Goal: Information Seeking & Learning: Check status

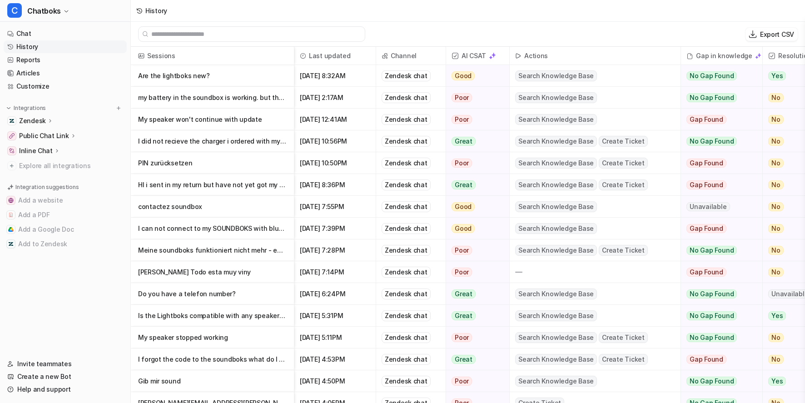
scroll to position [5, 0]
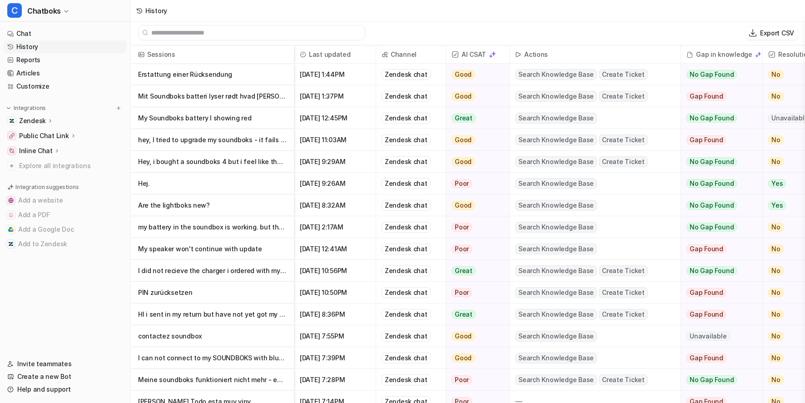
click at [57, 53] on link "History" at bounding box center [65, 46] width 123 height 13
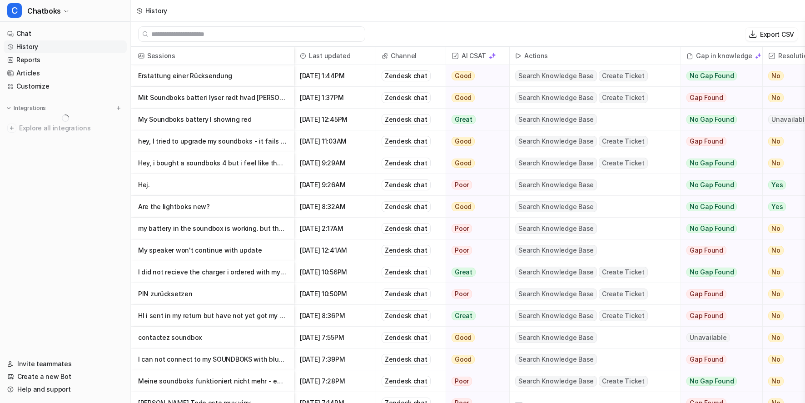
click at [272, 85] on p "Erstattung einer Rücksendung" at bounding box center [212, 76] width 149 height 22
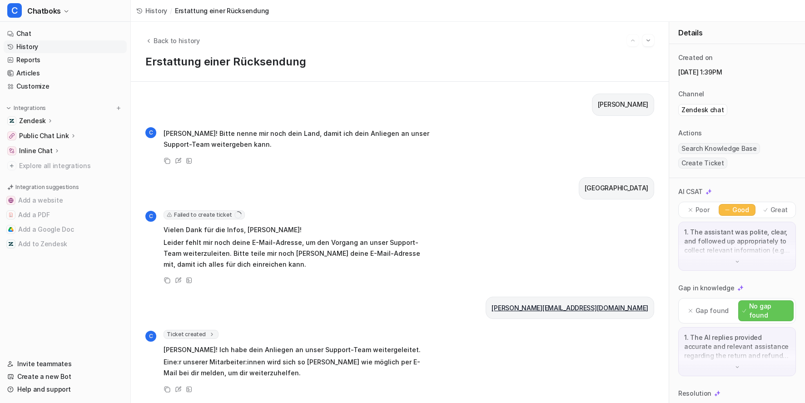
scroll to position [5, 0]
click at [244, 210] on span "Failed to create ticket" at bounding box center [204, 214] width 81 height 9
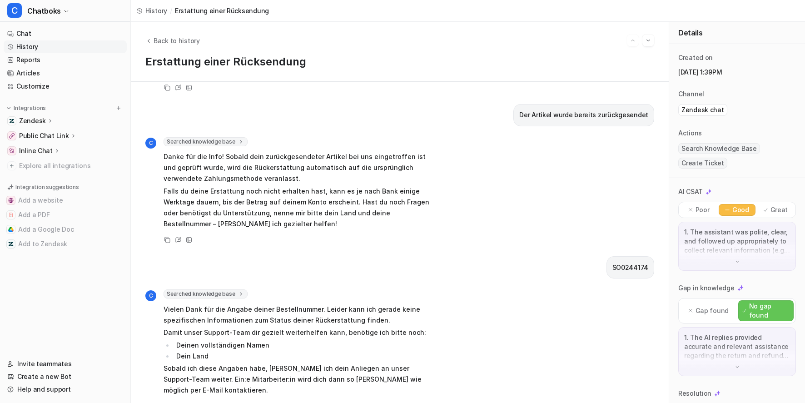
scroll to position [710, 0]
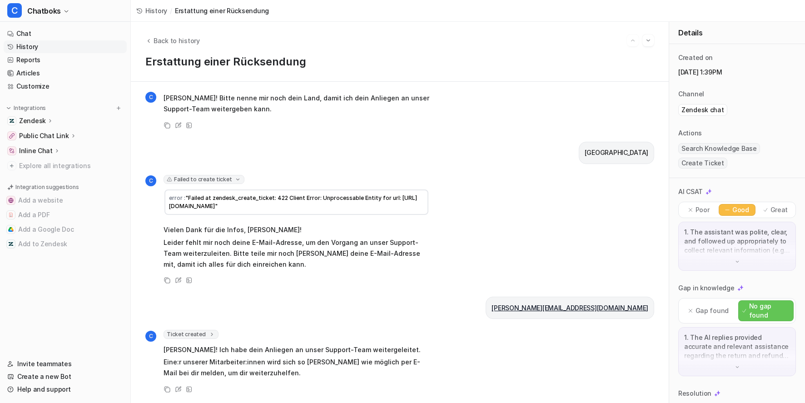
click at [219, 330] on span "Ticket created" at bounding box center [191, 334] width 55 height 9
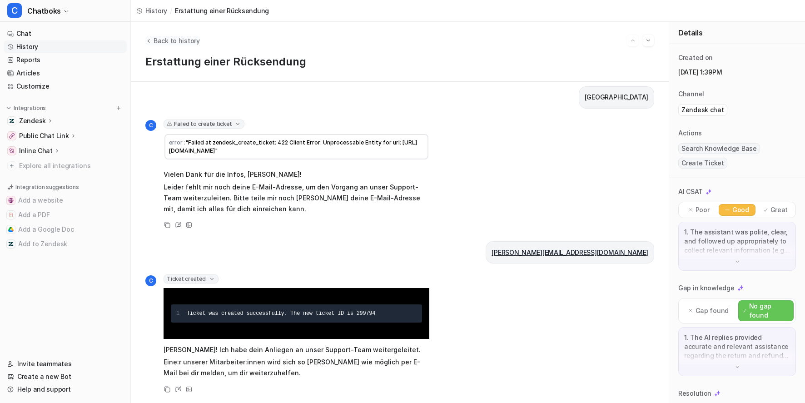
click at [189, 40] on span "Back to history" at bounding box center [177, 41] width 46 height 10
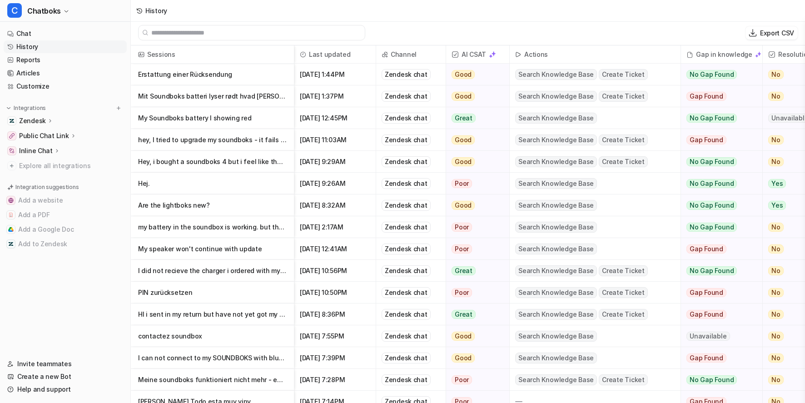
click at [284, 120] on p "My Soundboks battery I showing red" at bounding box center [212, 118] width 149 height 22
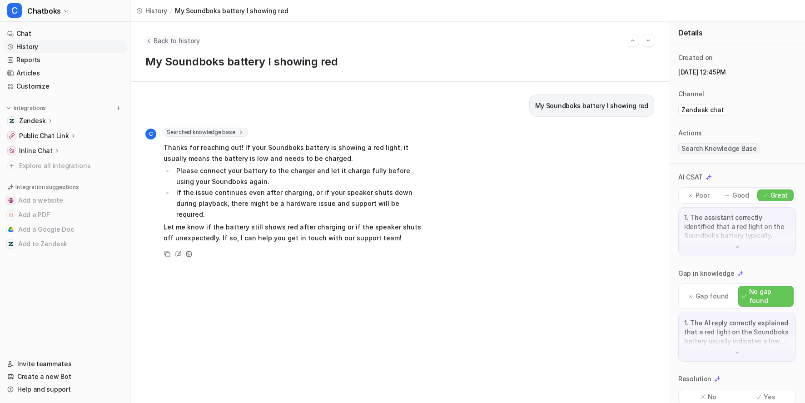
click at [193, 42] on span "Back to history" at bounding box center [177, 41] width 46 height 10
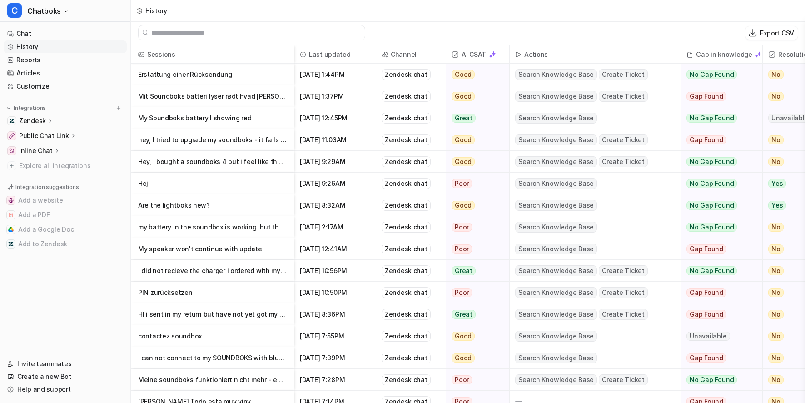
click at [282, 104] on p "Mit Soundboks batteri lyser rødt hvad [PERSON_NAME] jeg, har prøvet at lade den…" at bounding box center [212, 96] width 149 height 22
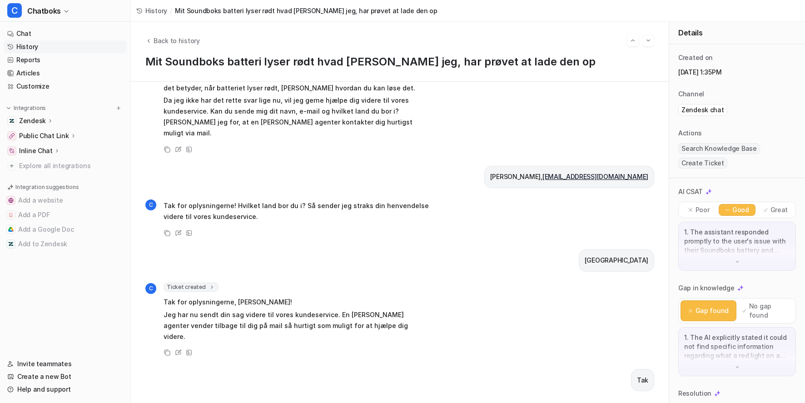
scroll to position [209, 0]
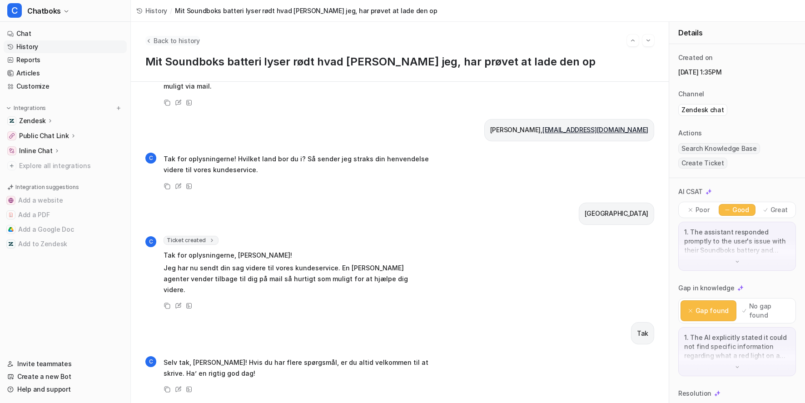
click at [191, 36] on span "Back to history" at bounding box center [177, 41] width 46 height 10
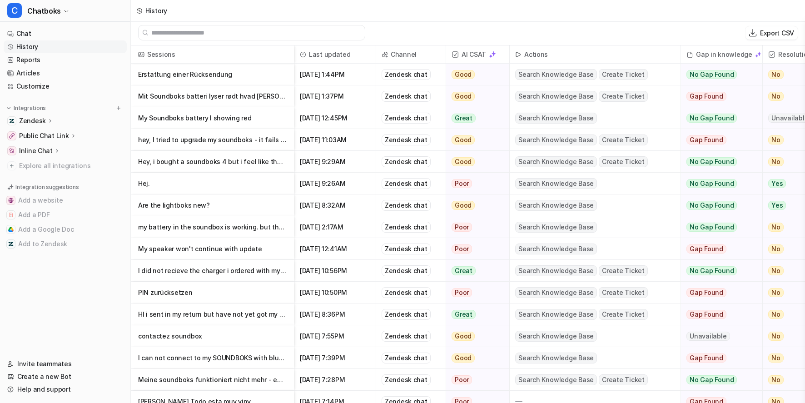
click at [287, 145] on p "hey, I tried to upgrade my soundboks - it fails and now I cant go further" at bounding box center [212, 140] width 149 height 22
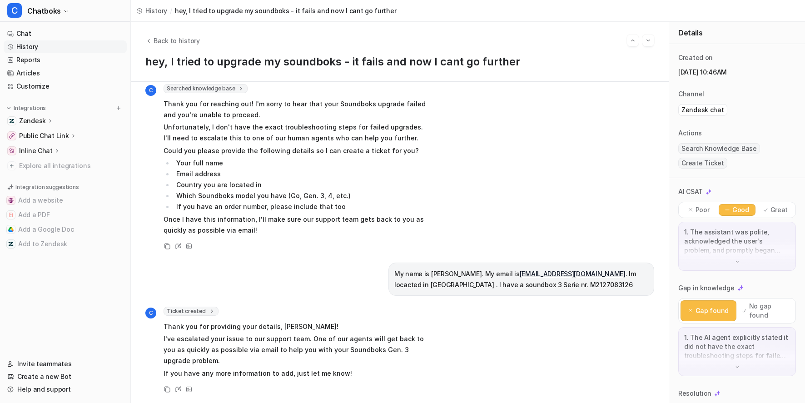
scroll to position [131, 0]
click at [200, 45] on span "Back to history" at bounding box center [177, 41] width 46 height 10
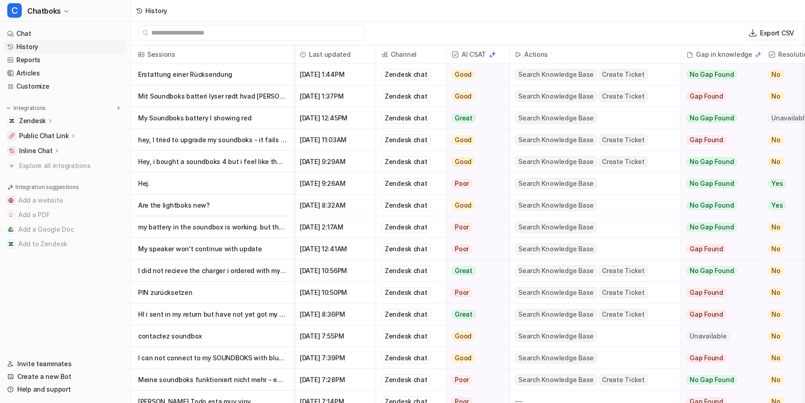
click at [259, 167] on p "Hey, i bought a soundboks 4 but i feel like the battery only lasts like 2 hours" at bounding box center [212, 162] width 149 height 22
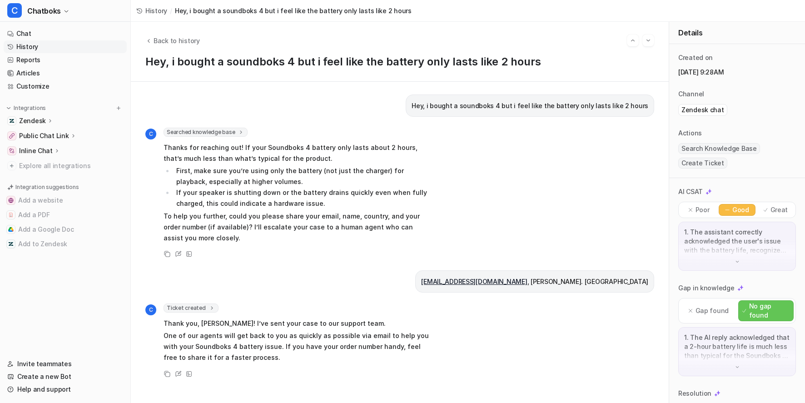
scroll to position [87, 0]
click at [197, 40] on span "Back to history" at bounding box center [177, 41] width 46 height 10
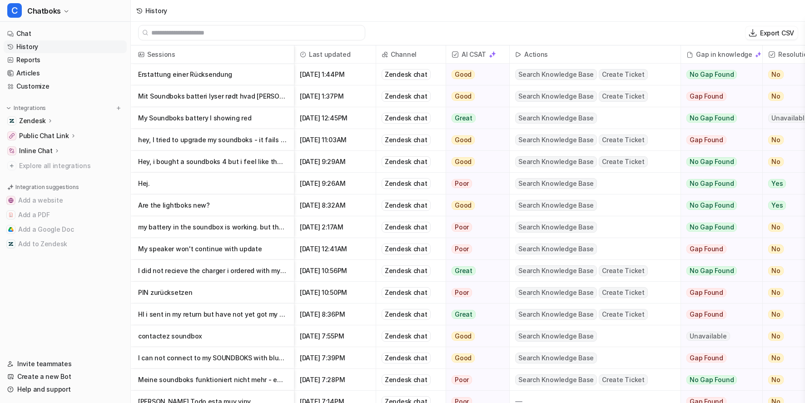
click at [262, 184] on p "Hej." at bounding box center [212, 184] width 149 height 22
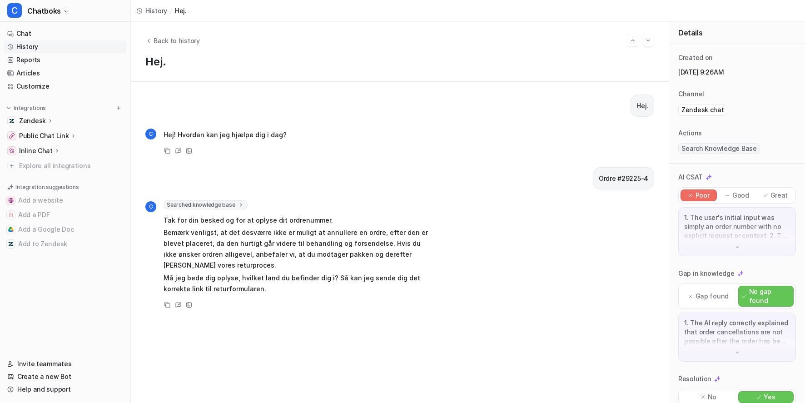
scroll to position [5, 0]
click at [200, 37] on span "Back to history" at bounding box center [177, 41] width 46 height 10
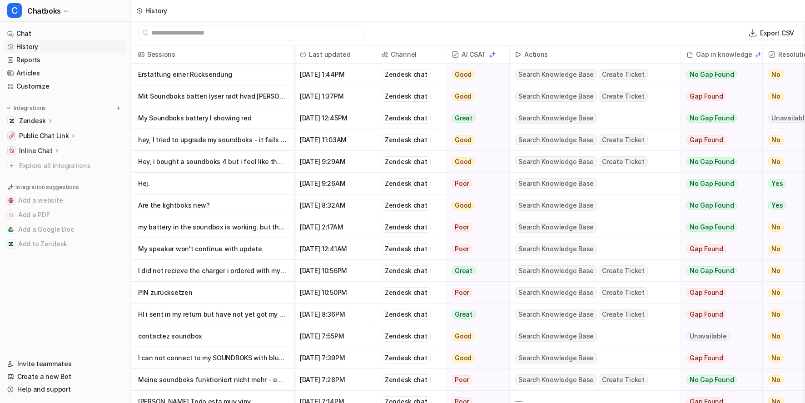
click at [224, 215] on p "Are the lightboks new?" at bounding box center [212, 205] width 149 height 22
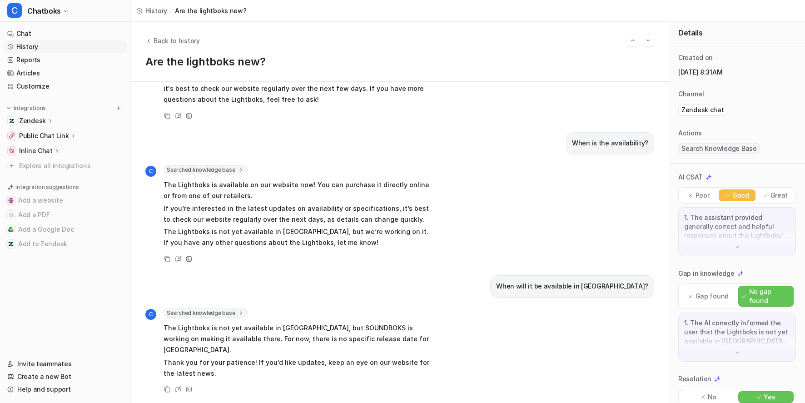
scroll to position [193, 0]
click at [186, 43] on button "Back to history" at bounding box center [172, 41] width 55 height 10
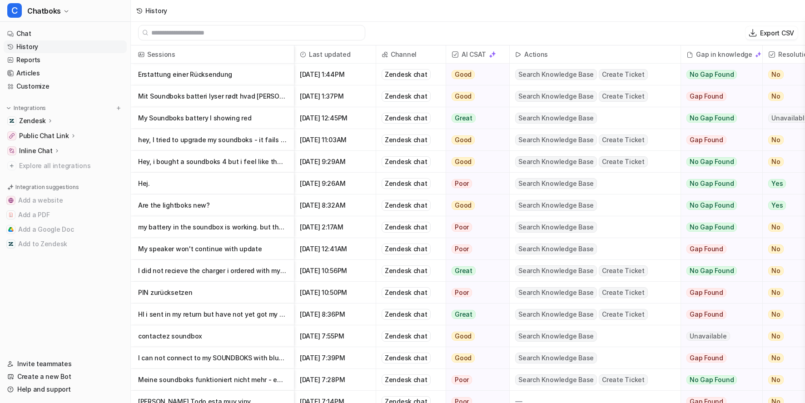
click at [261, 231] on p "my battery in the soundbox is working. but the soundbox it self won’t turn on" at bounding box center [212, 227] width 149 height 22
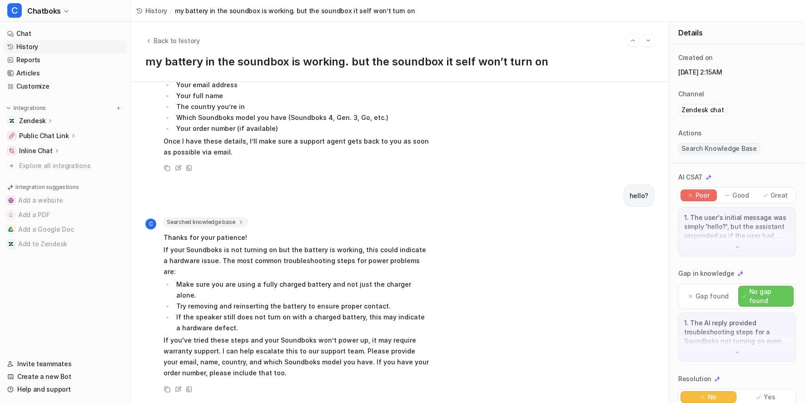
scroll to position [34, 0]
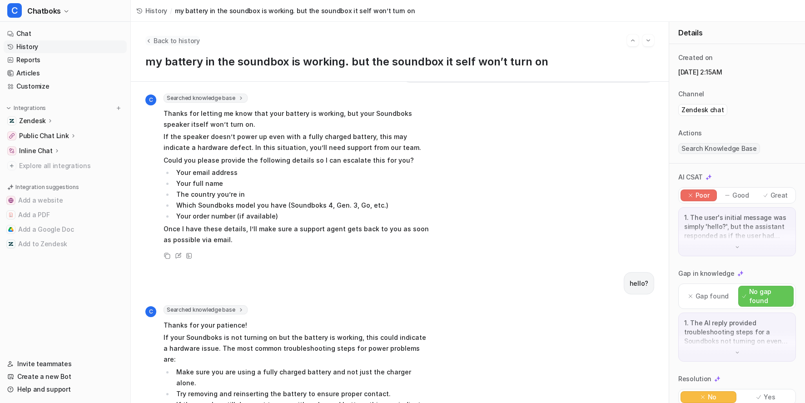
click at [196, 45] on span "Back to history" at bounding box center [177, 41] width 46 height 10
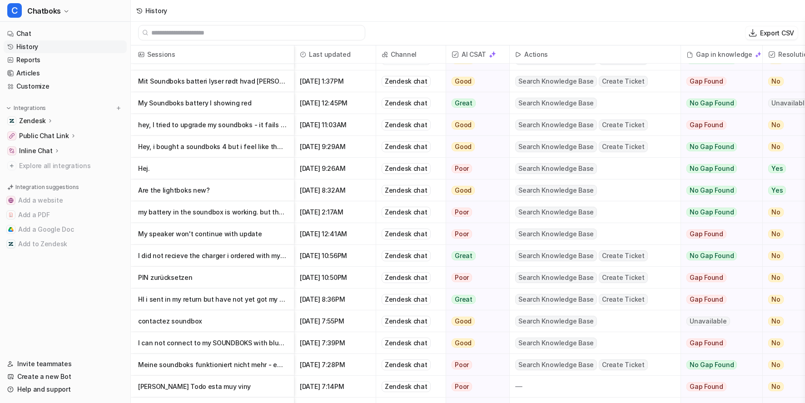
scroll to position [24, 0]
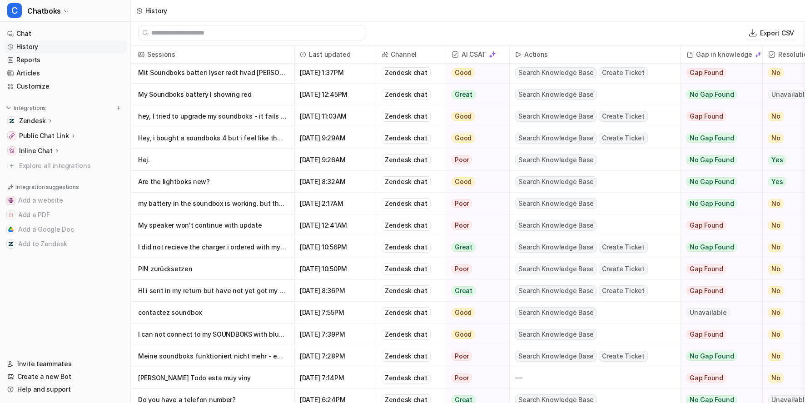
click at [239, 272] on p "PIN zurücksetzen" at bounding box center [212, 269] width 149 height 22
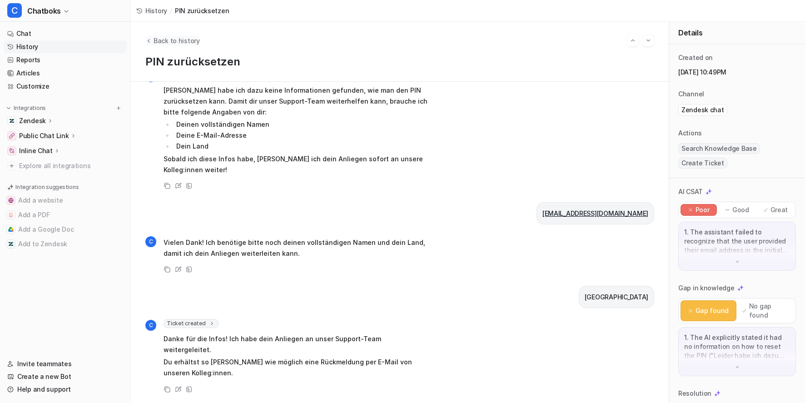
click at [192, 45] on span "Back to history" at bounding box center [177, 41] width 46 height 10
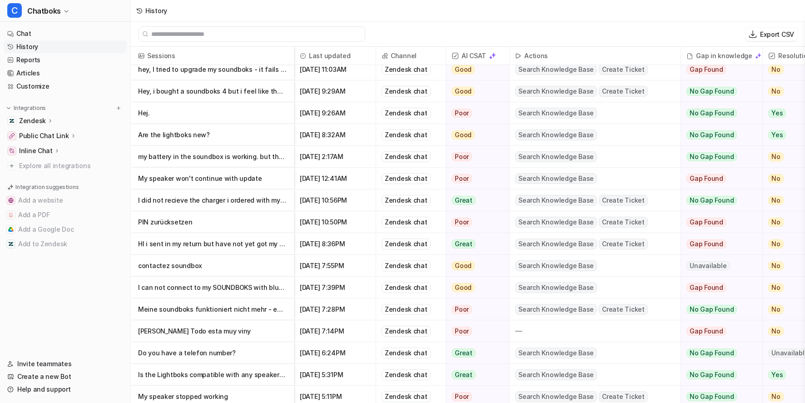
scroll to position [80, 0]
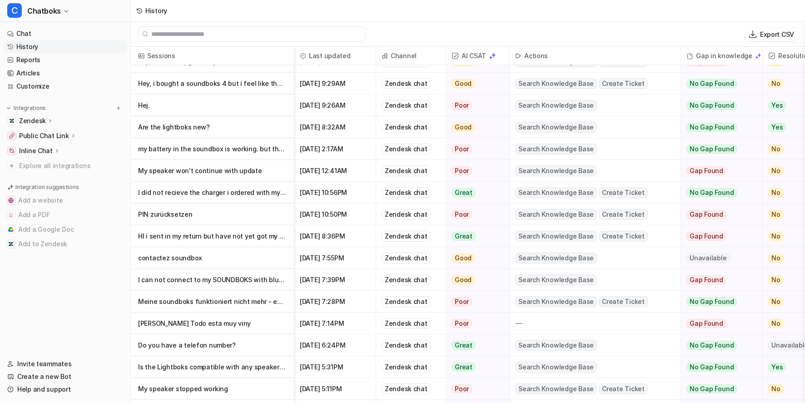
click at [235, 266] on p "contactez soundbox" at bounding box center [212, 258] width 149 height 22
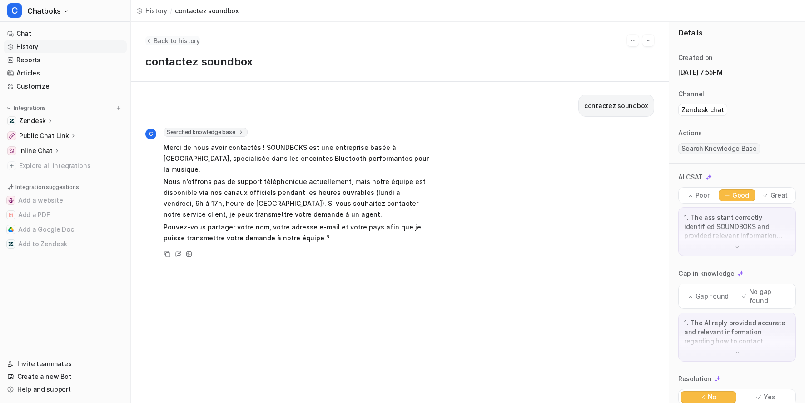
click at [200, 45] on span "Back to history" at bounding box center [177, 41] width 46 height 10
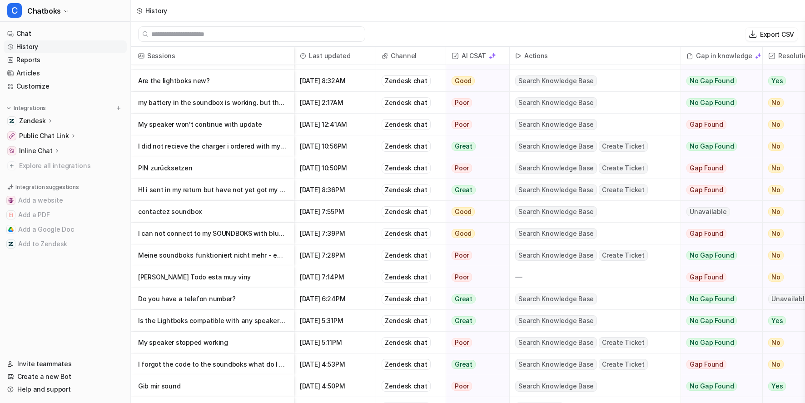
scroll to position [135, 0]
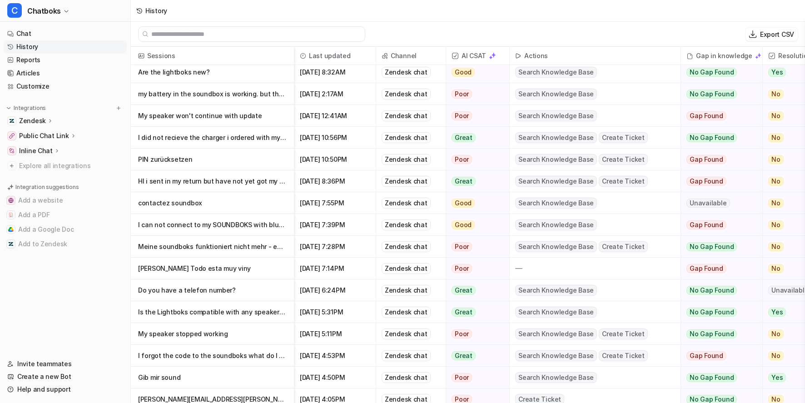
click at [258, 249] on p "Meine soundboks funktioniert nicht mehr - egal ob am [PERSON_NAME] über das Akk…" at bounding box center [212, 247] width 149 height 22
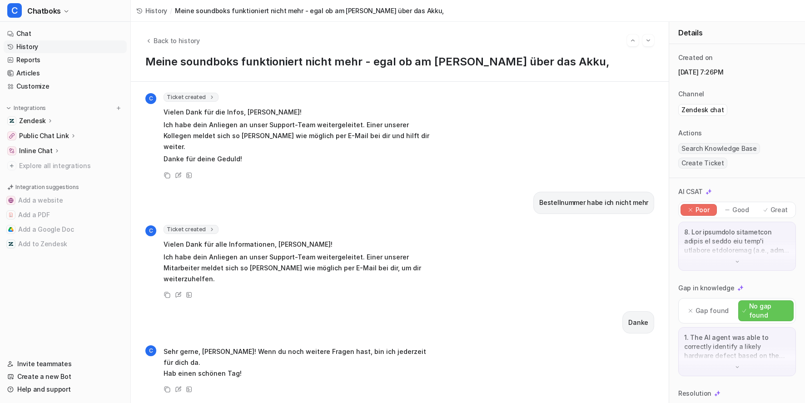
scroll to position [5, 0]
click at [200, 40] on span "Back to history" at bounding box center [177, 41] width 46 height 10
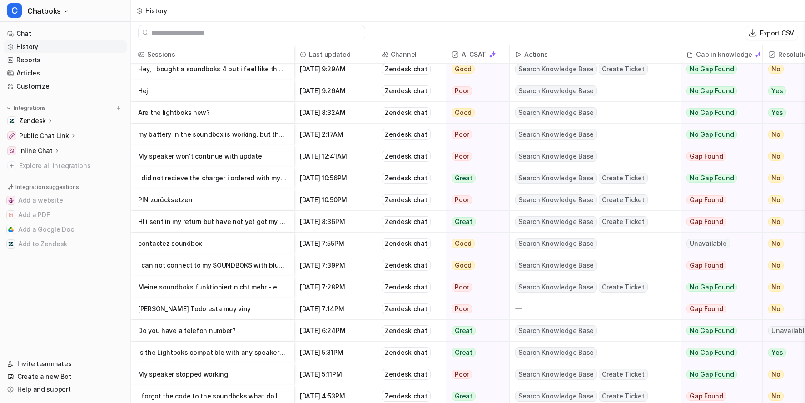
scroll to position [184, 0]
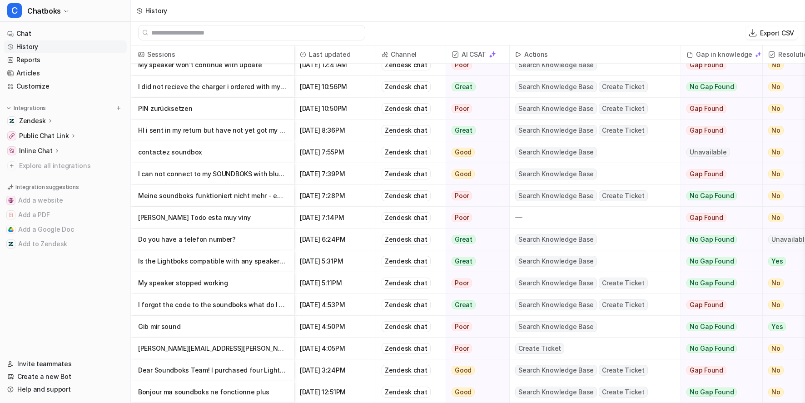
click at [249, 267] on p "Is the Lightboks compatible with any speaker? Or just soundbox?" at bounding box center [212, 261] width 149 height 22
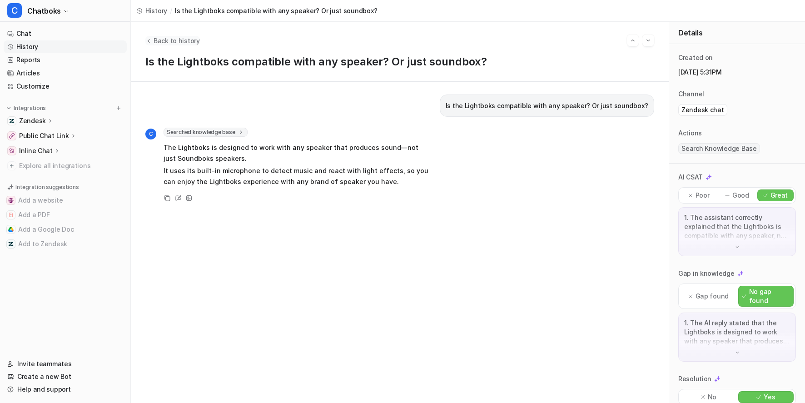
click at [195, 43] on span "Back to history" at bounding box center [177, 41] width 46 height 10
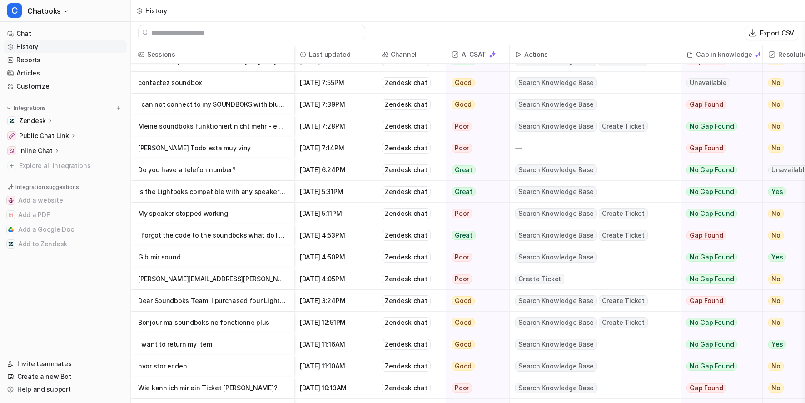
scroll to position [261, 0]
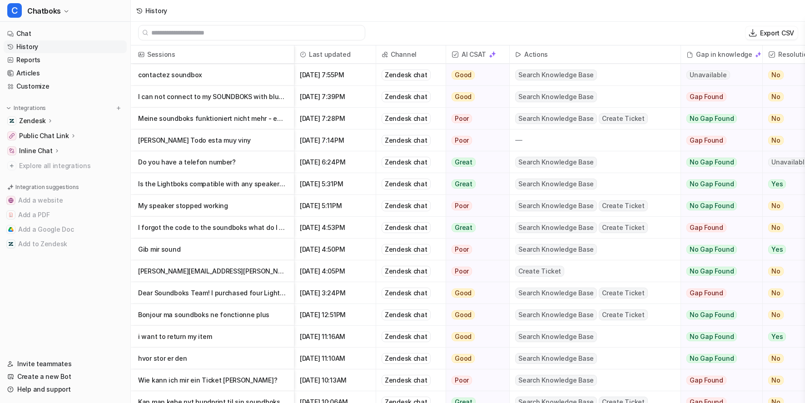
click at [240, 254] on p "Gib mir sound" at bounding box center [212, 250] width 149 height 22
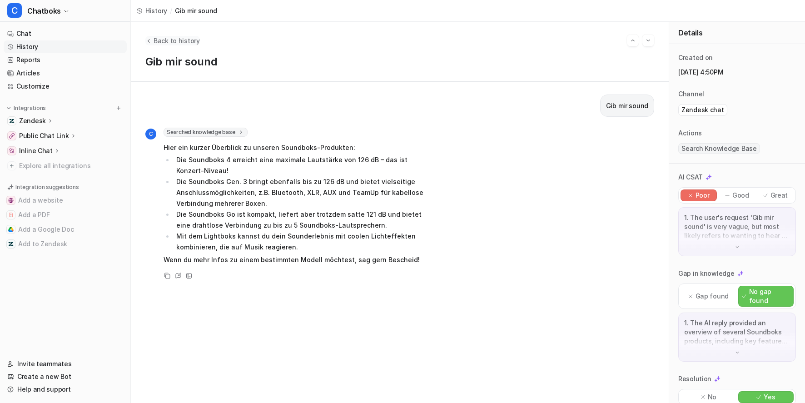
click at [200, 39] on span "Back to history" at bounding box center [177, 41] width 46 height 10
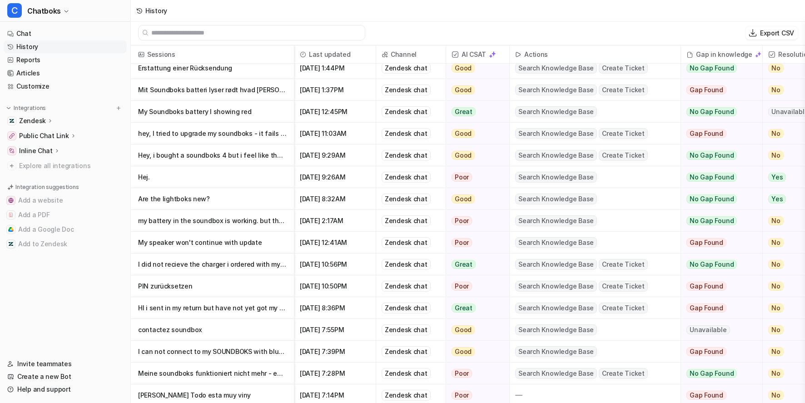
scroll to position [276, 0]
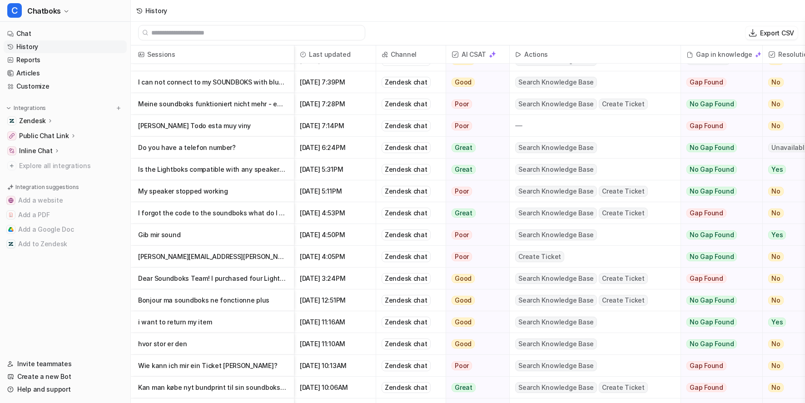
click at [262, 216] on p "I forgot the code to the soundboks what do I do" at bounding box center [212, 213] width 149 height 22
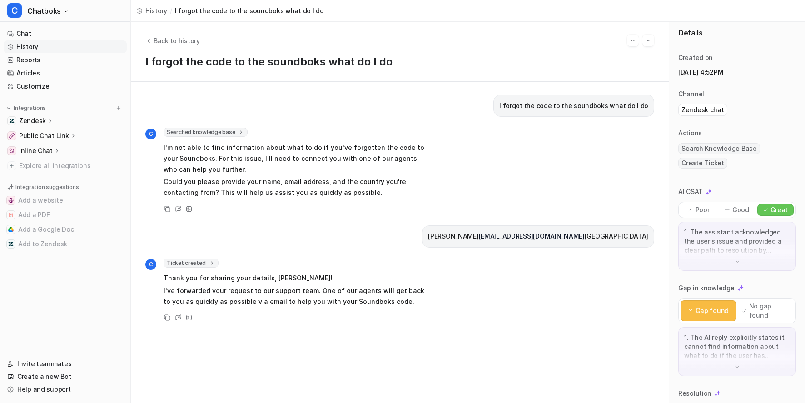
scroll to position [0, 0]
click at [187, 37] on span "Back to history" at bounding box center [177, 41] width 46 height 10
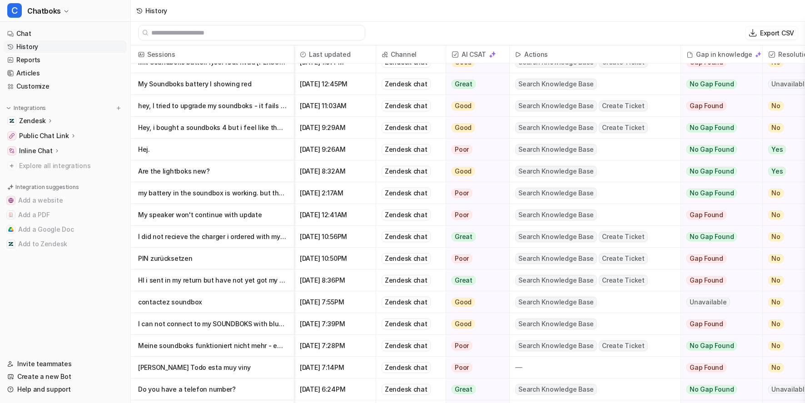
scroll to position [57, 0]
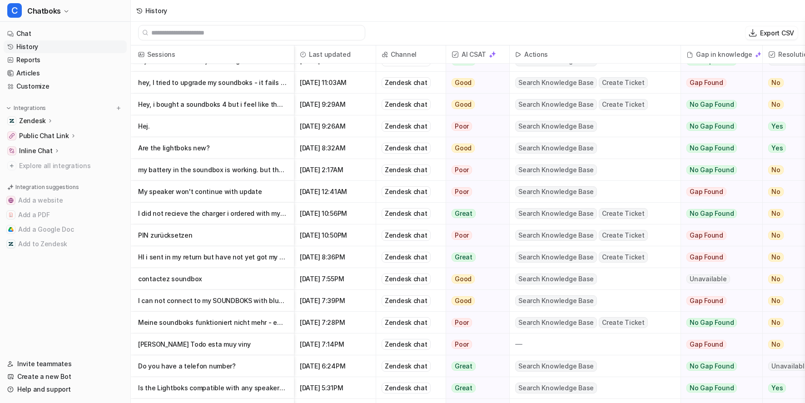
click at [250, 299] on p "I can not connect to my SOUNDBOKS with bluetooth" at bounding box center [212, 301] width 149 height 22
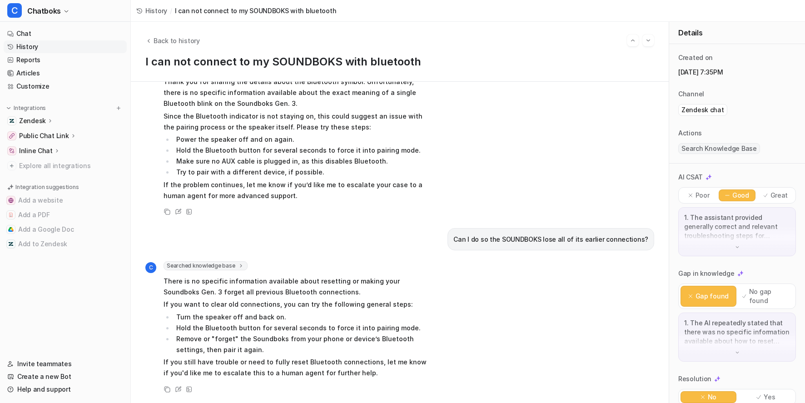
scroll to position [733, 0]
click at [199, 40] on span "Back to history" at bounding box center [177, 41] width 46 height 10
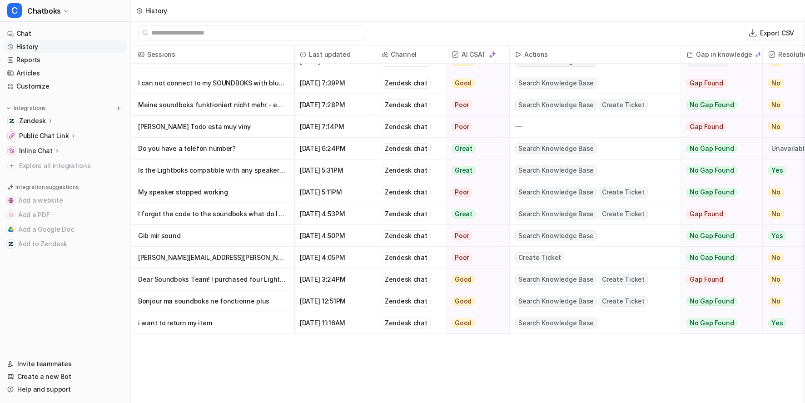
scroll to position [289, 0]
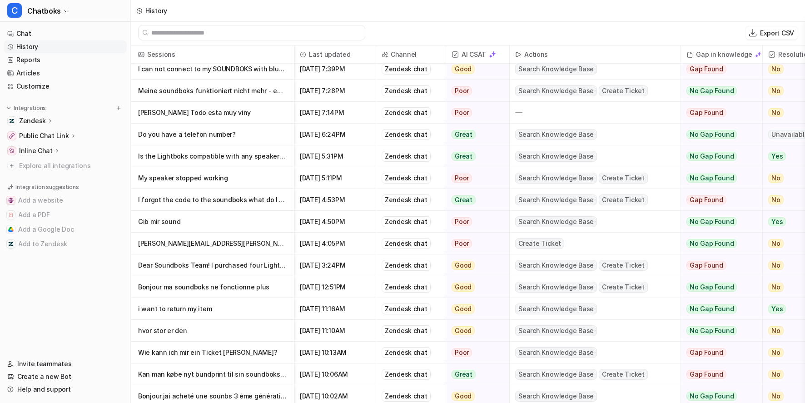
click at [264, 269] on p "Dear Soundboks Team! I purchased four Lightboks effects from you. Everything wo…" at bounding box center [212, 265] width 149 height 22
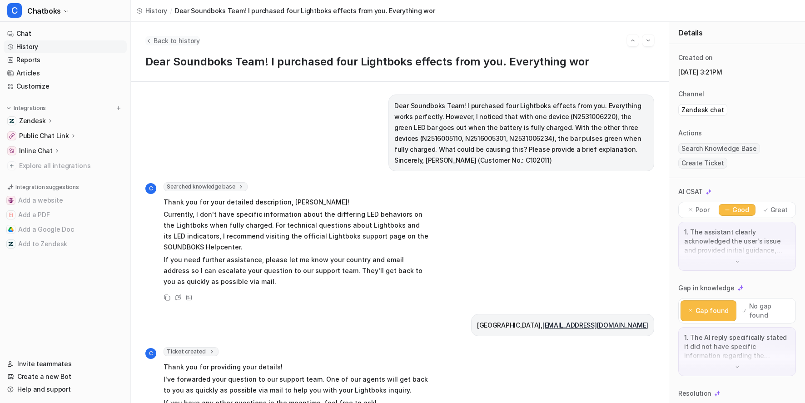
click at [200, 39] on span "Back to history" at bounding box center [177, 41] width 46 height 10
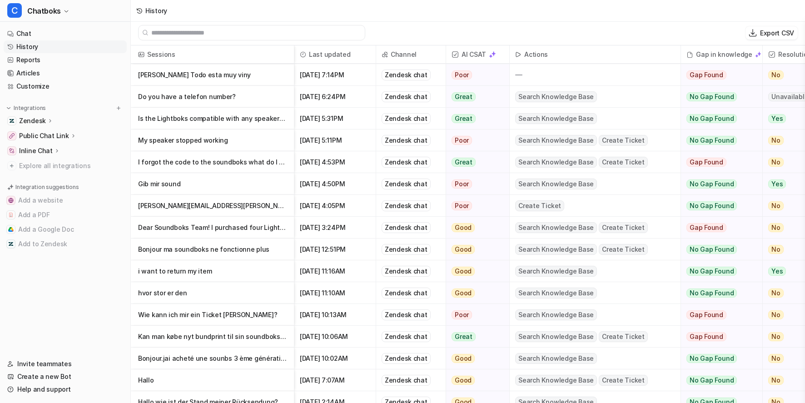
scroll to position [411, 0]
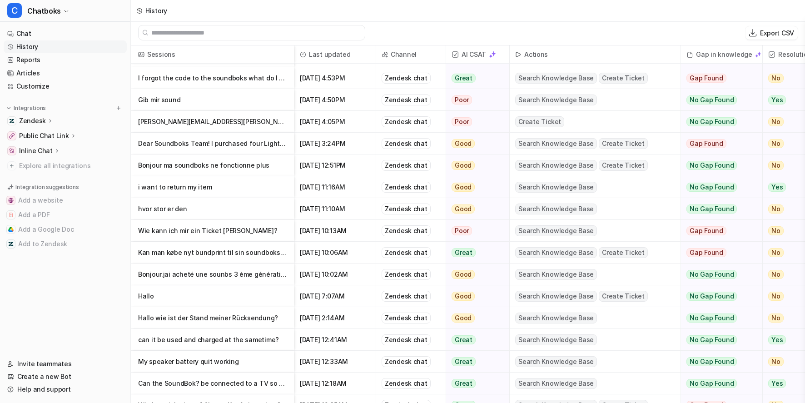
click at [257, 316] on p "Hallo wie ist der Stand meiner Rücksendung?" at bounding box center [212, 318] width 149 height 22
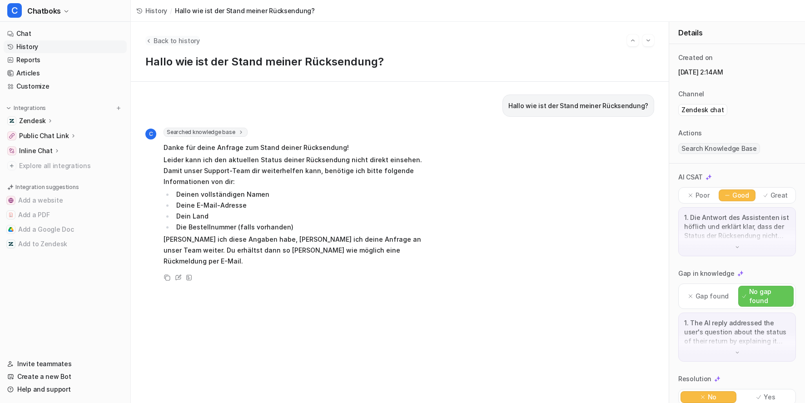
click at [192, 36] on span "Back to history" at bounding box center [177, 41] width 46 height 10
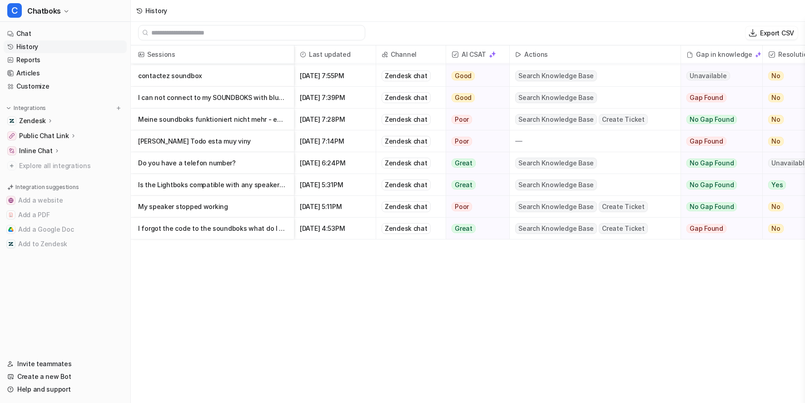
scroll to position [452, 0]
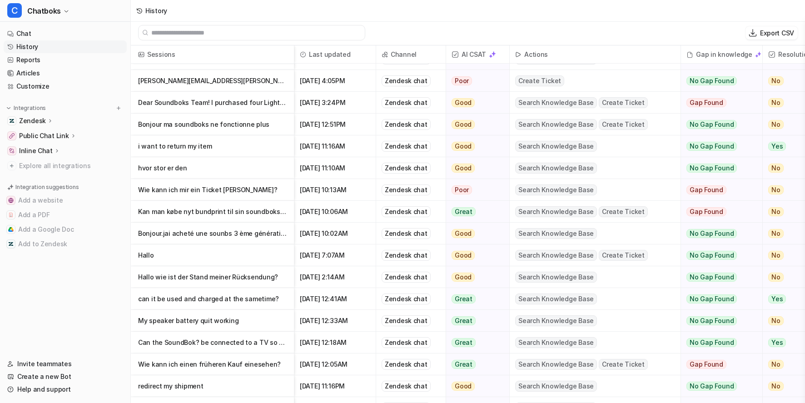
click at [227, 195] on p "Wie kann ich mir ein Ticket holen?" at bounding box center [212, 190] width 149 height 22
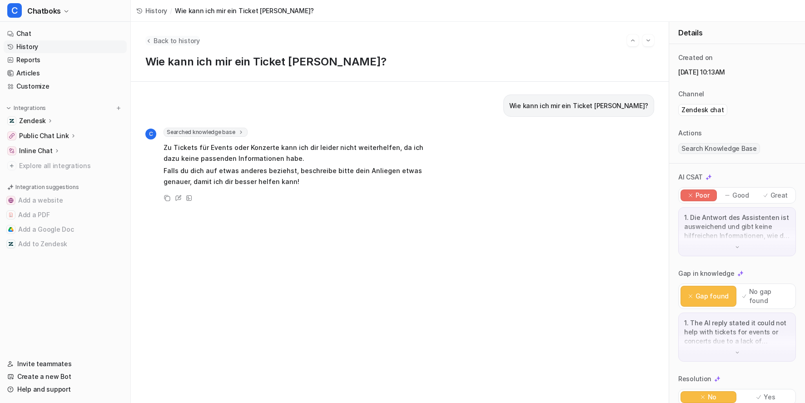
click at [200, 43] on span "Back to history" at bounding box center [177, 41] width 46 height 10
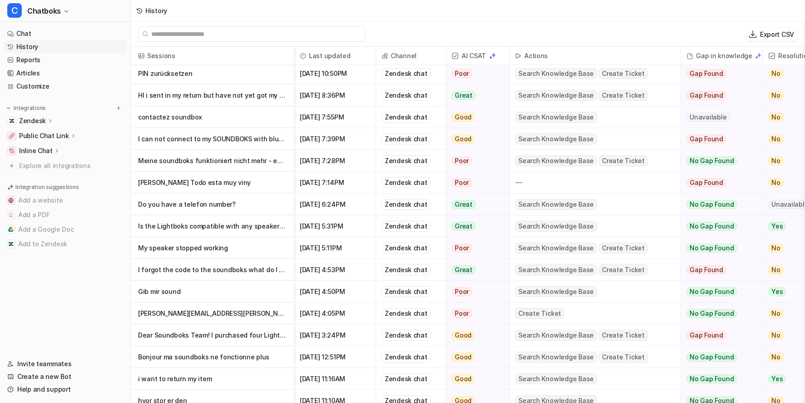
scroll to position [332, 0]
